Goal: Find specific page/section: Find specific page/section

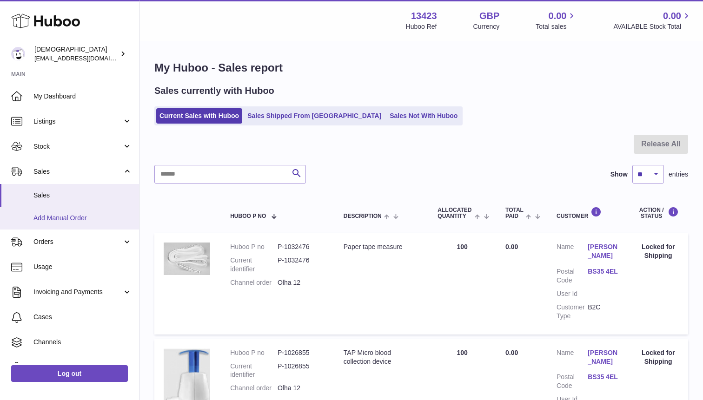
click at [72, 220] on span "Add Manual Order" at bounding box center [82, 218] width 99 height 9
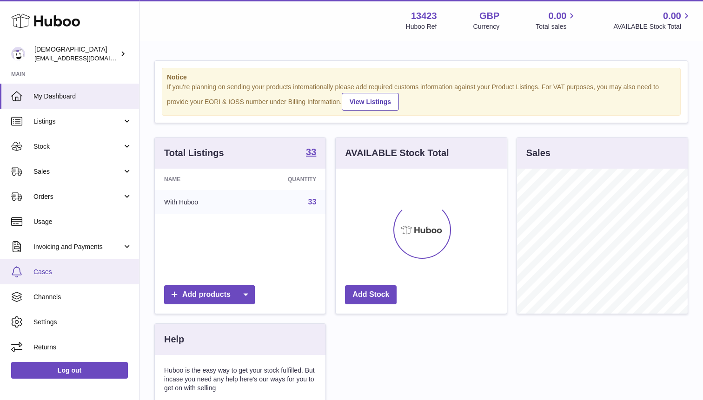
scroll to position [145, 171]
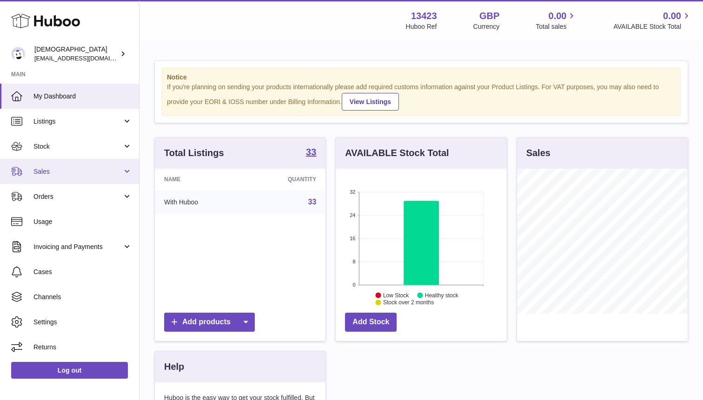
click at [56, 171] on span "Sales" at bounding box center [77, 171] width 89 height 9
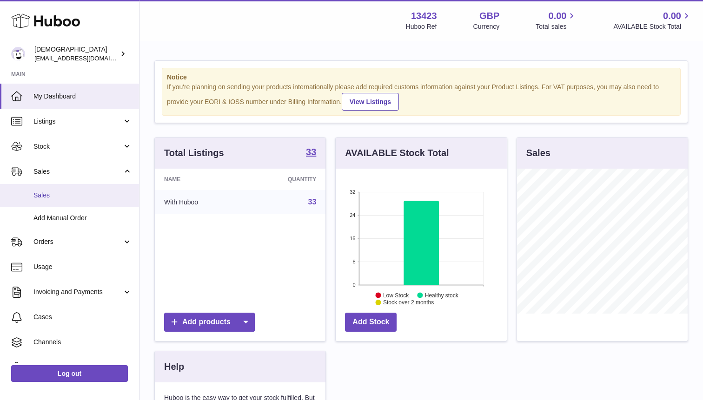
click at [62, 194] on span "Sales" at bounding box center [82, 195] width 99 height 9
